Goal: Navigation & Orientation: Find specific page/section

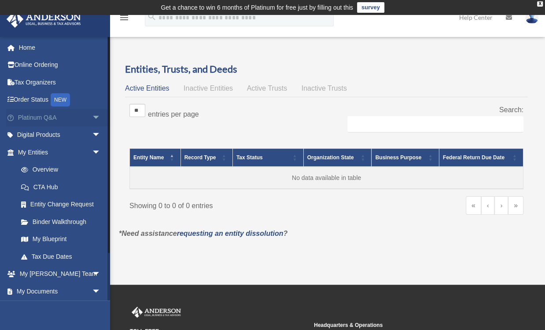
click at [33, 117] on link "Platinum Q&A arrow_drop_down" at bounding box center [60, 118] width 108 height 18
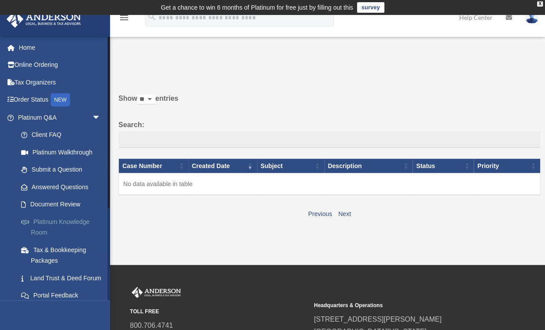
click at [63, 220] on link "Platinum Knowledge Room" at bounding box center [63, 227] width 102 height 28
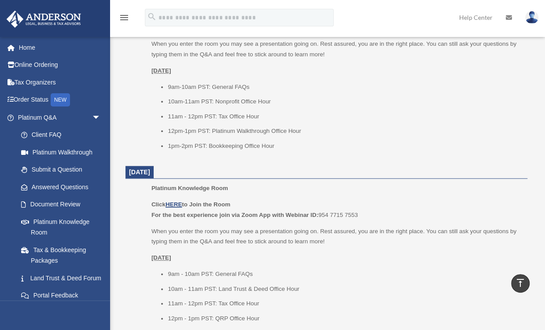
scroll to position [427, 0]
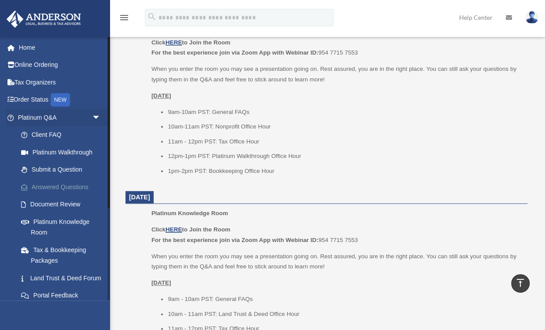
click at [55, 188] on link "Answered Questions" at bounding box center [63, 187] width 102 height 18
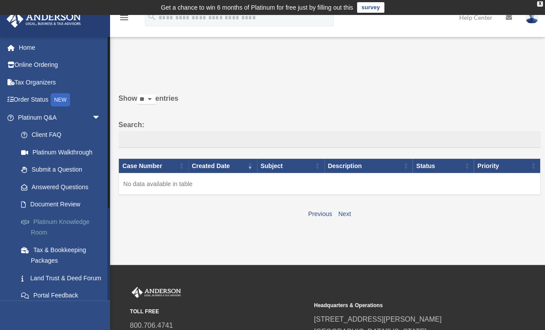
click at [53, 221] on link "Platinum Knowledge Room" at bounding box center [63, 227] width 102 height 28
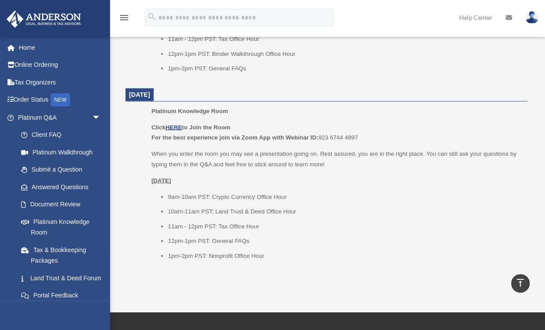
scroll to position [1108, 0]
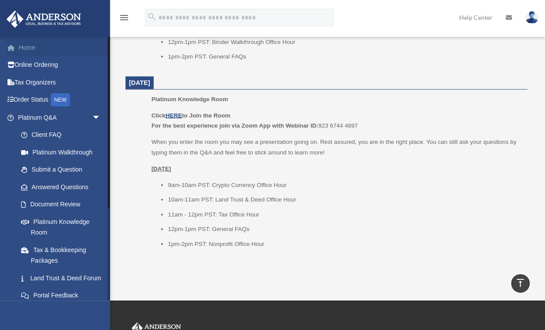
click at [28, 48] on link "Home" at bounding box center [60, 48] width 108 height 18
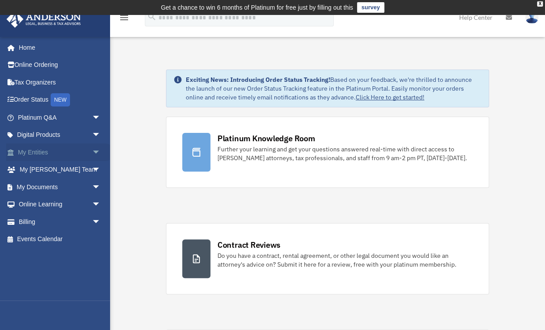
click at [37, 153] on link "My Entities arrow_drop_down" at bounding box center [60, 152] width 108 height 18
click at [37, 152] on link "My Entities arrow_drop_down" at bounding box center [60, 152] width 108 height 18
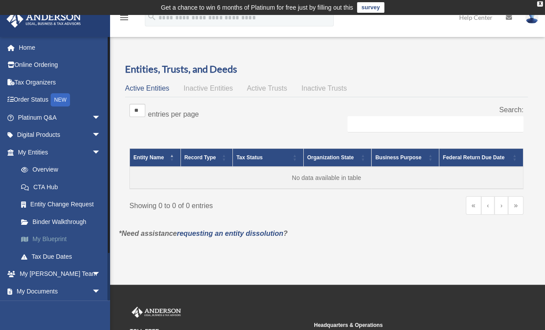
click at [49, 237] on link "My Blueprint" at bounding box center [63, 240] width 102 height 18
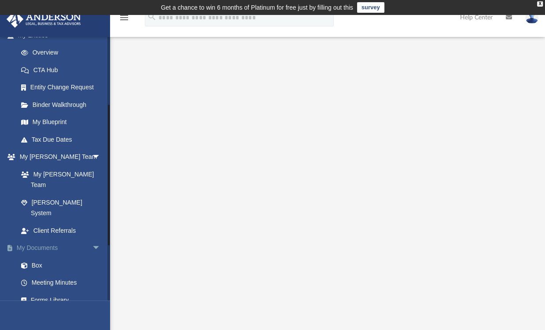
scroll to position [125, 0]
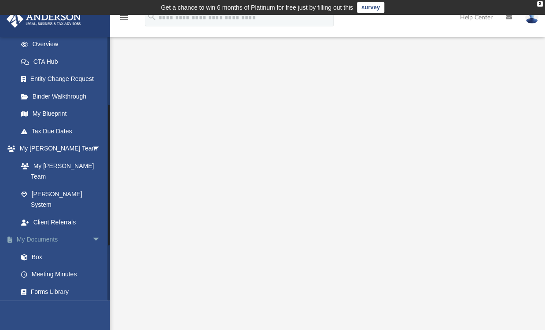
click at [93, 231] on span "arrow_drop_down" at bounding box center [101, 240] width 18 height 18
click at [92, 231] on span "arrow_drop_up" at bounding box center [101, 240] width 18 height 18
click at [33, 248] on link "Box" at bounding box center [63, 257] width 102 height 18
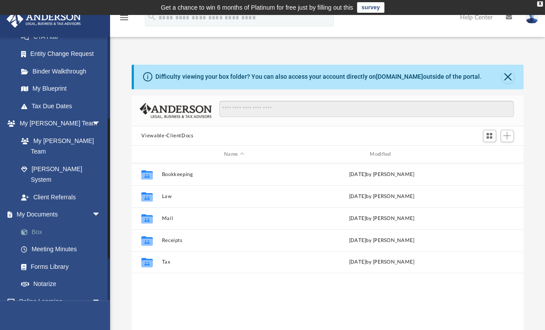
scroll to position [196, 387]
click at [45, 258] on link "Forms Library" at bounding box center [63, 267] width 102 height 18
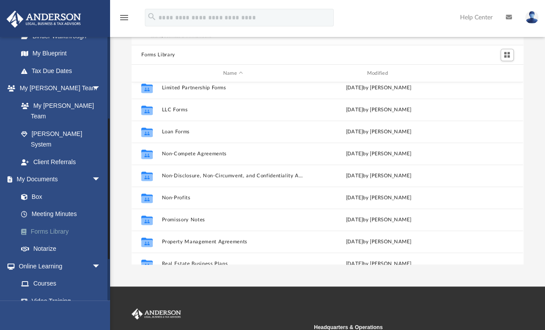
scroll to position [226, 0]
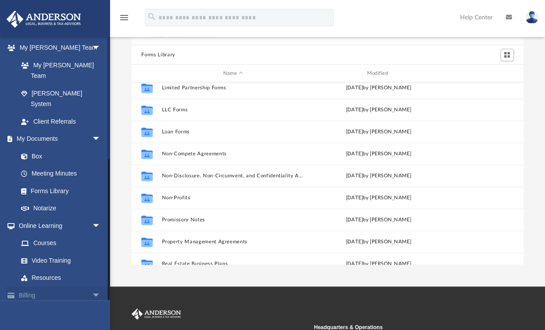
click at [81, 287] on link "Billing arrow_drop_down" at bounding box center [60, 296] width 108 height 18
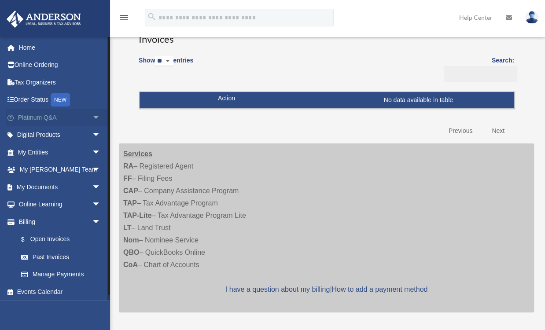
click at [38, 117] on link "Platinum Q&A arrow_drop_down" at bounding box center [60, 118] width 108 height 18
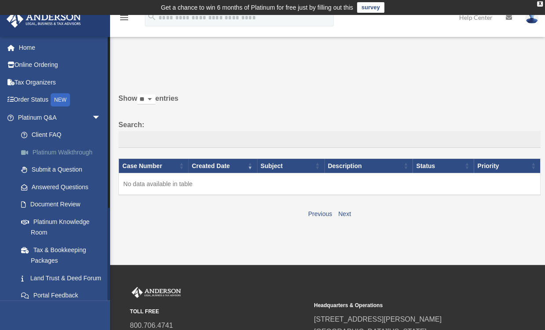
click at [51, 151] on link "Platinum Walkthrough" at bounding box center [63, 152] width 102 height 18
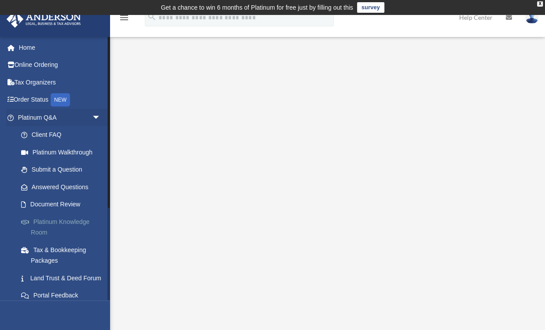
click at [67, 218] on link "Platinum Knowledge Room" at bounding box center [63, 227] width 102 height 28
click at [67, 221] on link "Platinum Knowledge Room" at bounding box center [63, 227] width 102 height 28
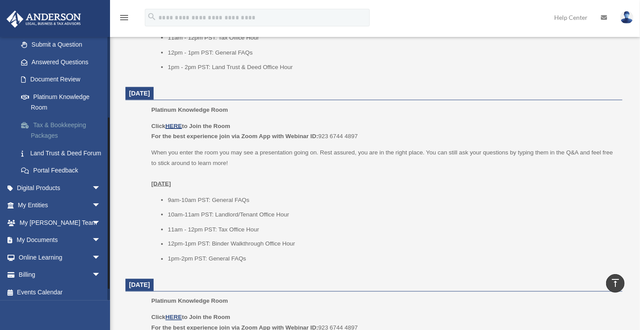
scroll to position [125, 0]
click at [92, 214] on span "arrow_drop_down" at bounding box center [101, 205] width 18 height 18
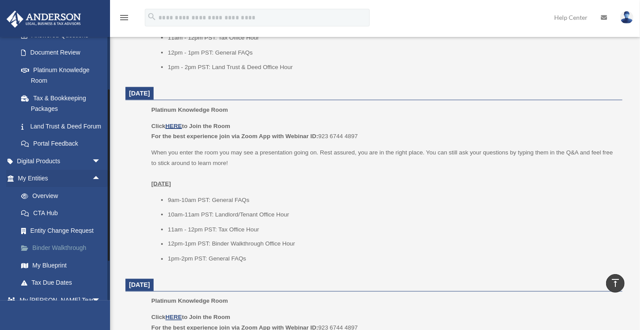
scroll to position [176, 0]
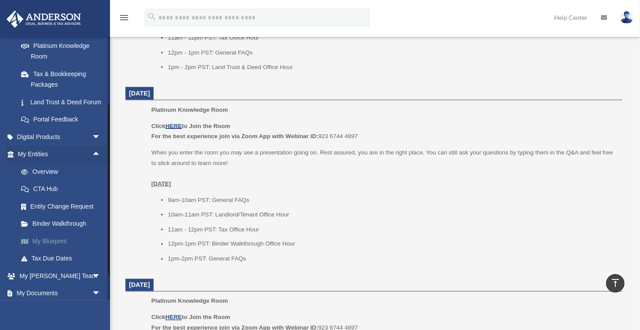
click at [54, 250] on link "My Blueprint" at bounding box center [63, 241] width 102 height 18
